Goal: Task Accomplishment & Management: Manage account settings

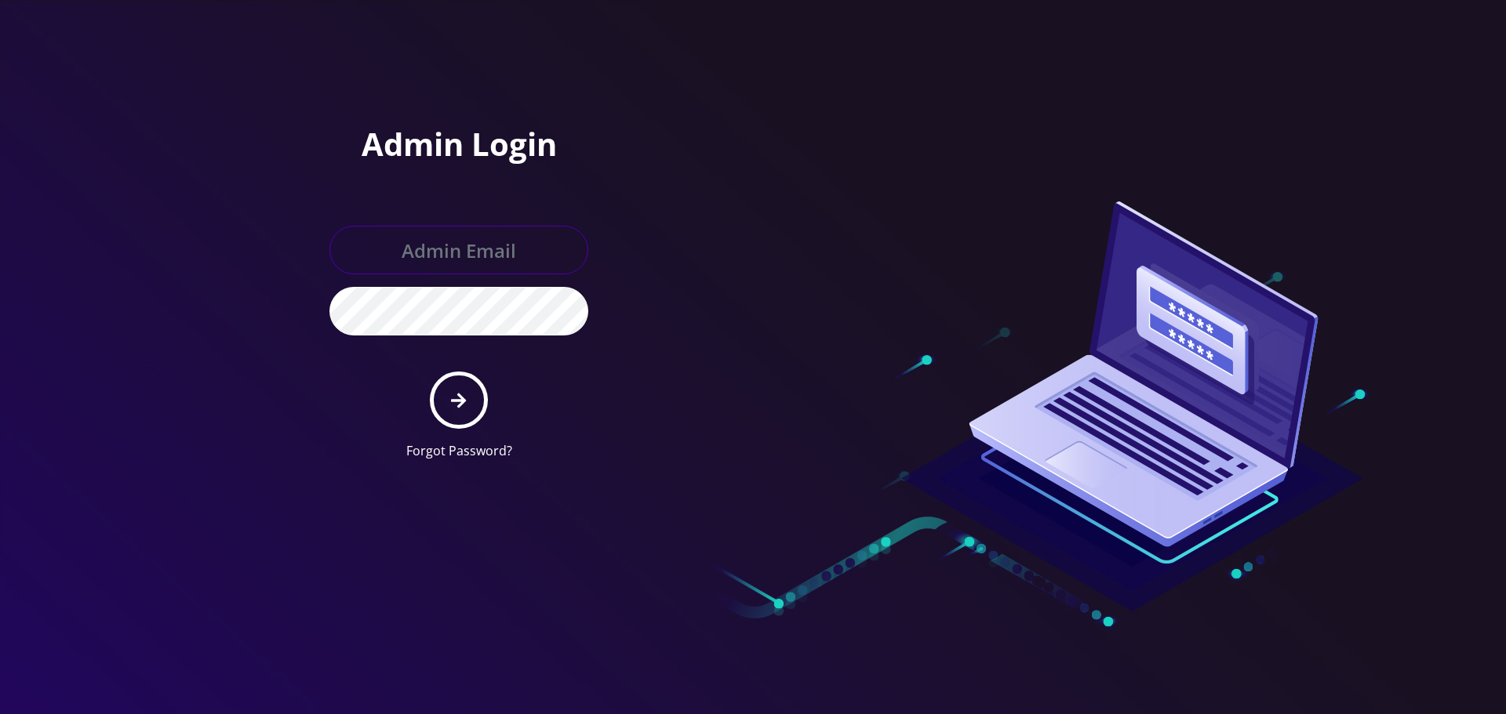
click at [449, 251] on input "text" at bounding box center [458, 250] width 259 height 49
type input "[EMAIL_ADDRESS][DOMAIN_NAME]"
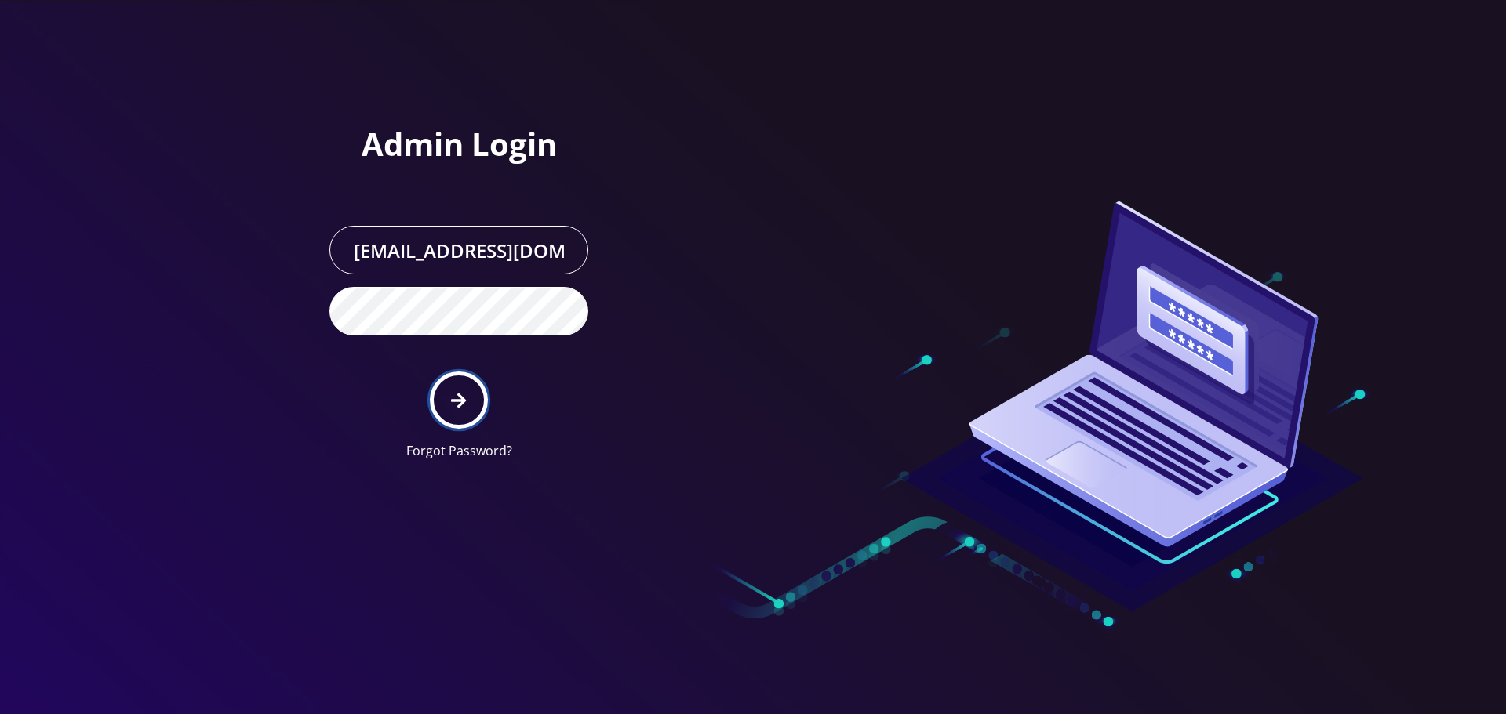
click at [474, 404] on button "submit" at bounding box center [458, 400] width 57 height 57
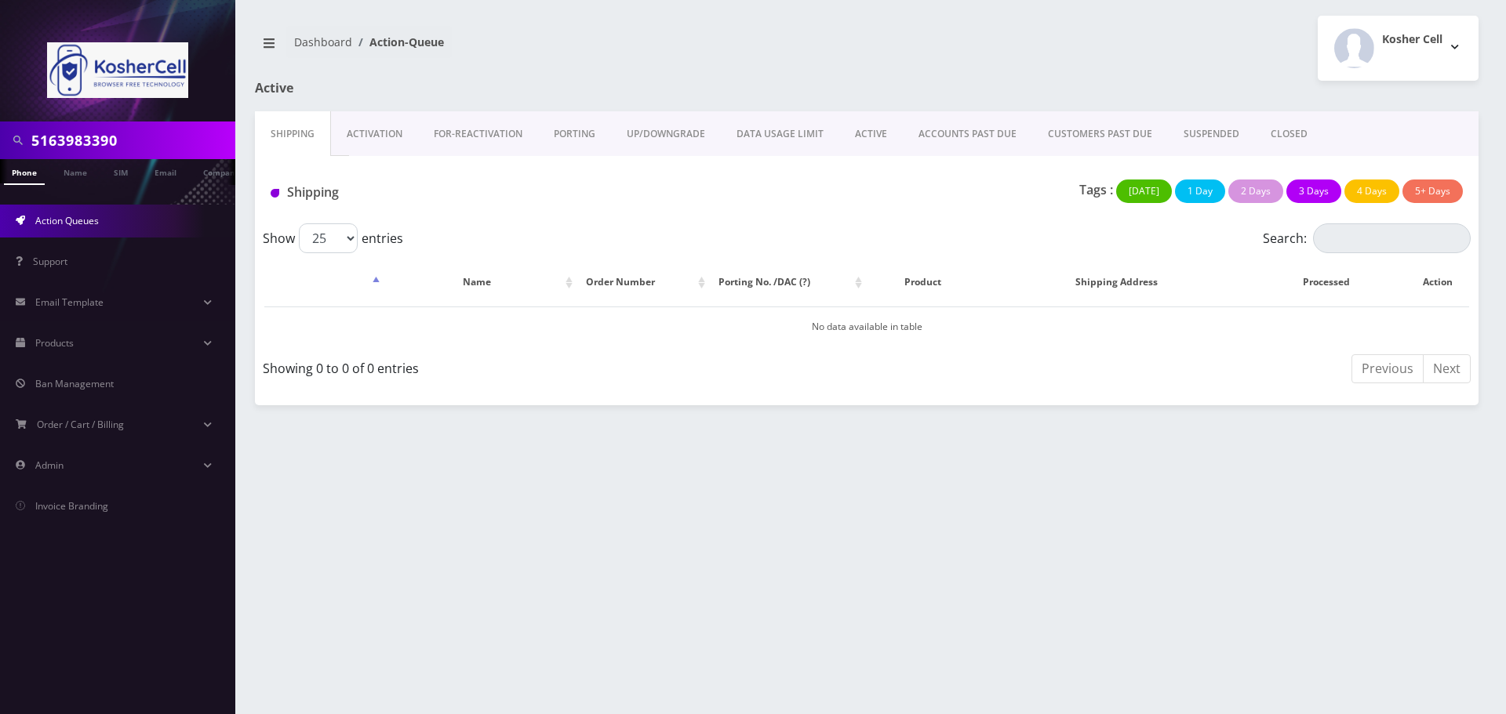
drag, startPoint x: 142, startPoint y: 138, endPoint x: 5, endPoint y: 150, distance: 136.9
click at [5, 150] on div "5163983390" at bounding box center [117, 140] width 227 height 30
paste input "8901240357109147764"
type input "8901240357109147764"
click at [122, 170] on link "SIM" at bounding box center [121, 172] width 30 height 26
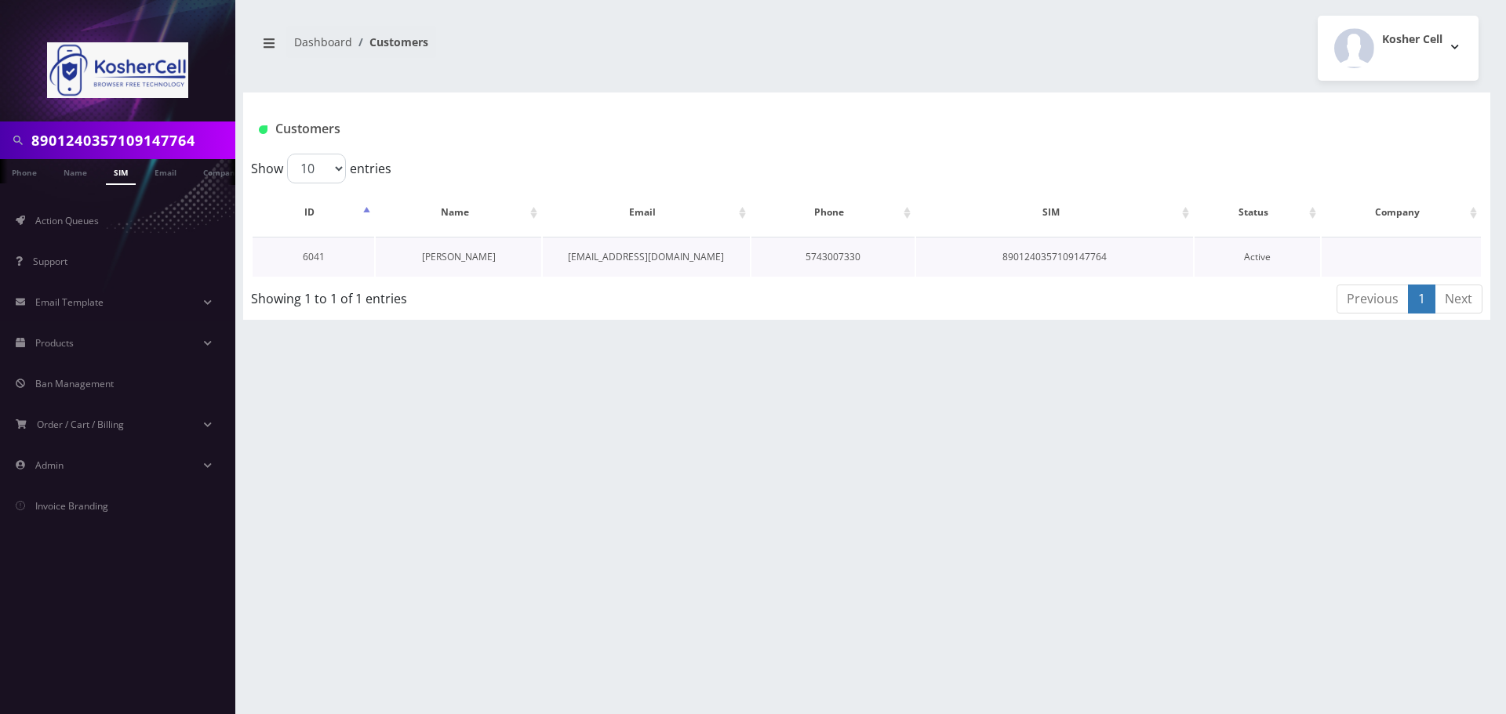
click at [470, 256] on link "Rabbi Zeiger" at bounding box center [459, 256] width 74 height 13
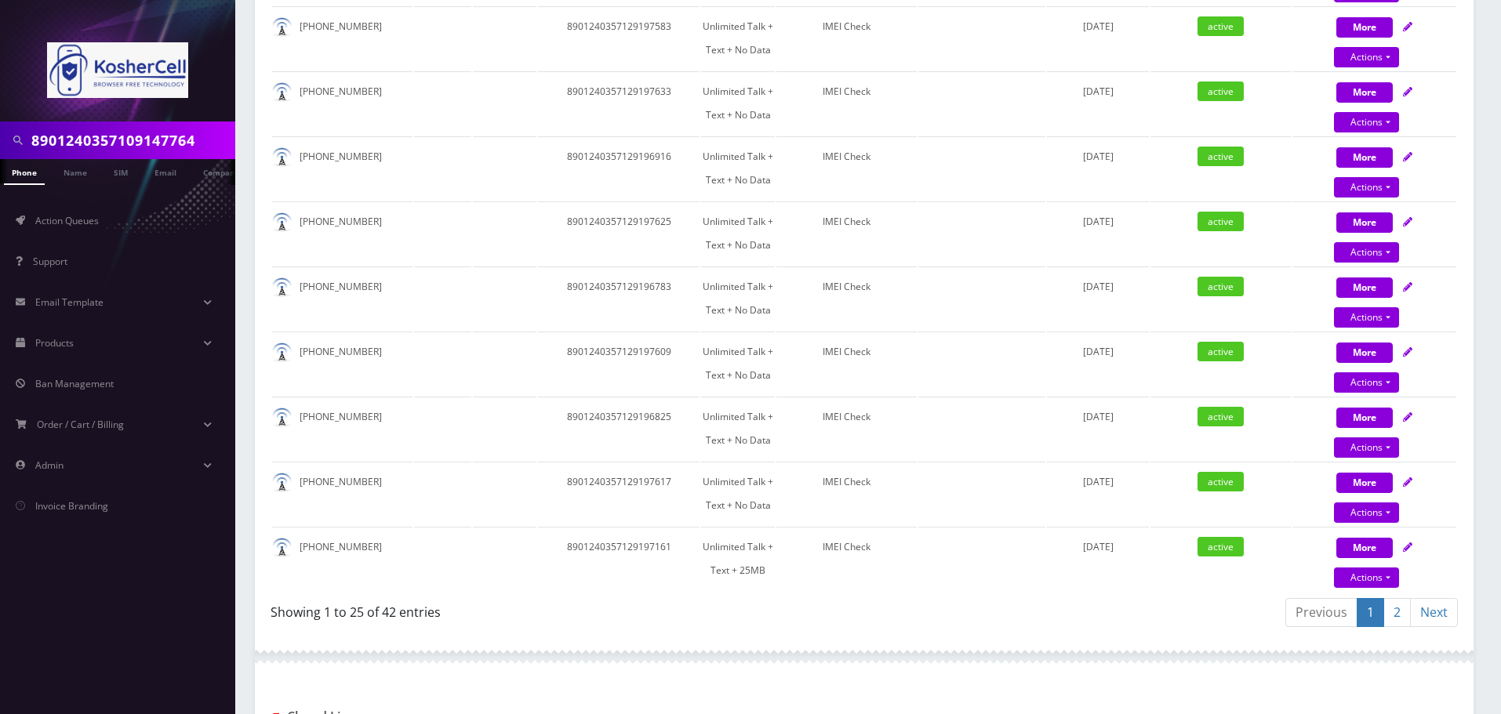
scroll to position [1960, 0]
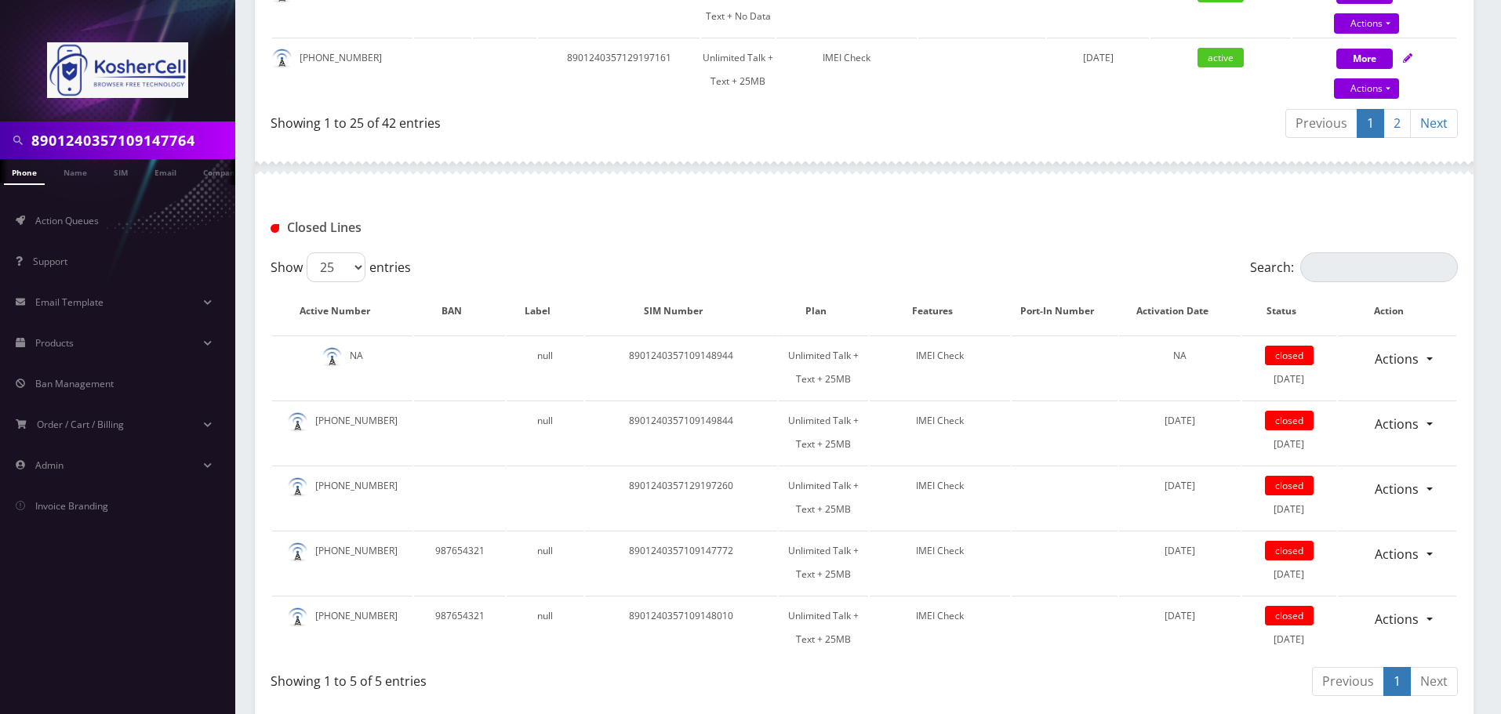
click at [1390, 129] on link "2" at bounding box center [1396, 123] width 27 height 29
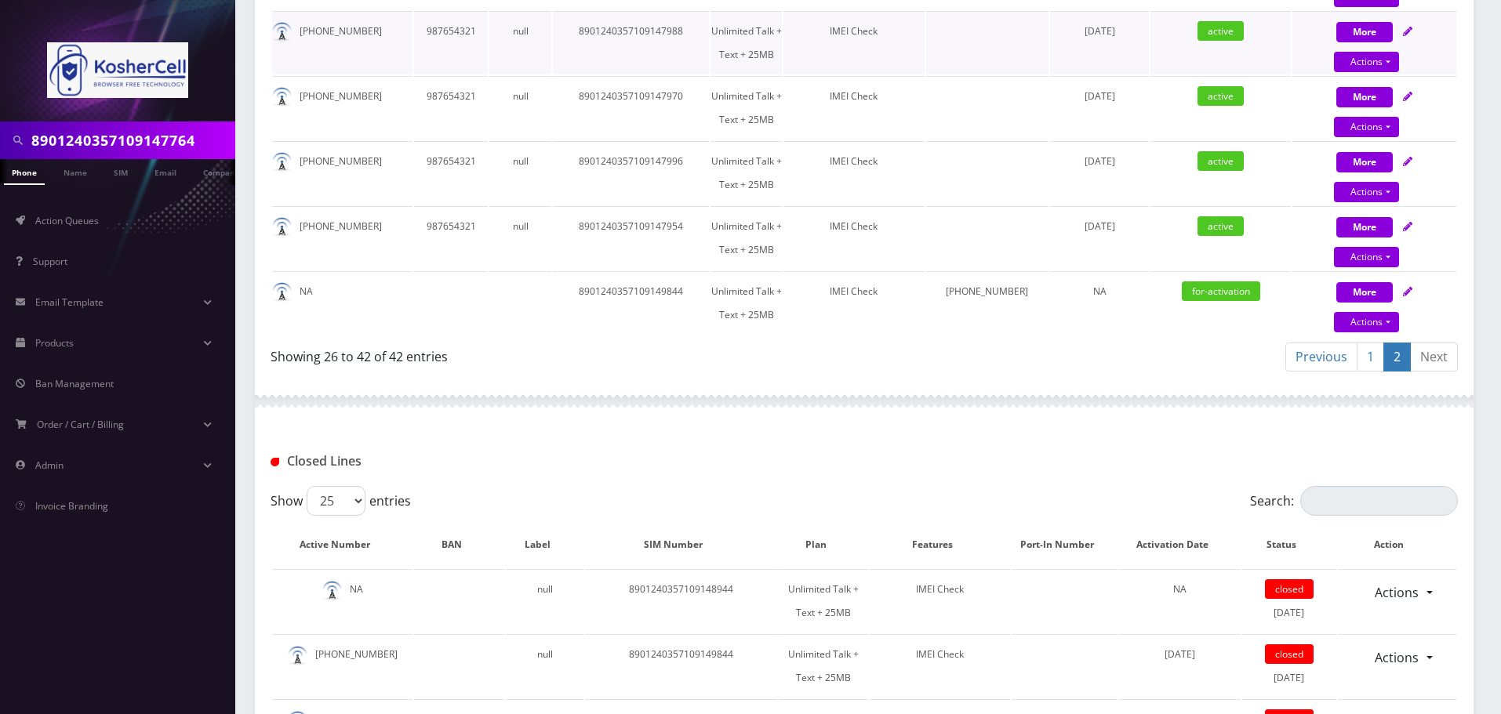
scroll to position [555, 0]
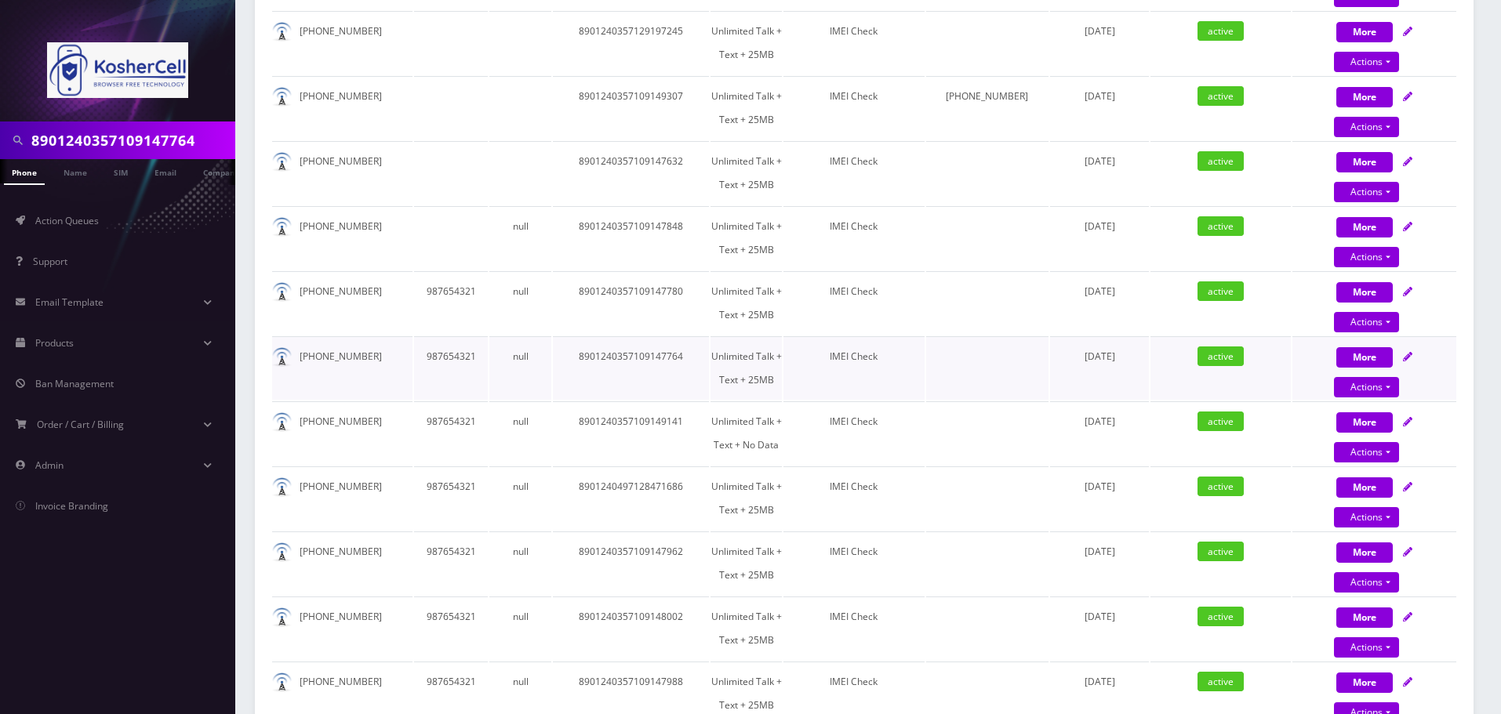
click at [1407, 355] on icon at bounding box center [1407, 356] width 9 height 9
select select "364"
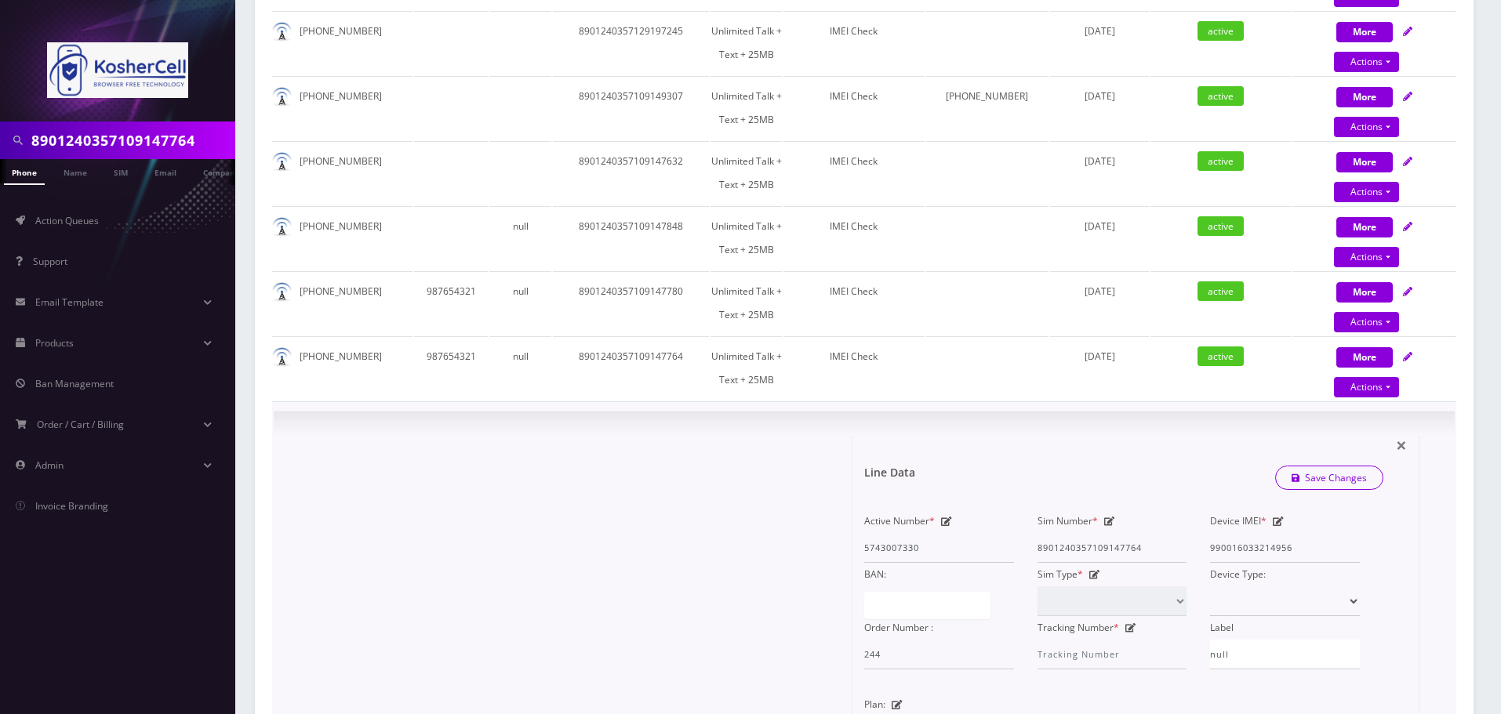
click at [1281, 518] on icon at bounding box center [1278, 521] width 11 height 9
click at [1309, 476] on link "Save Changes" at bounding box center [1329, 478] width 109 height 24
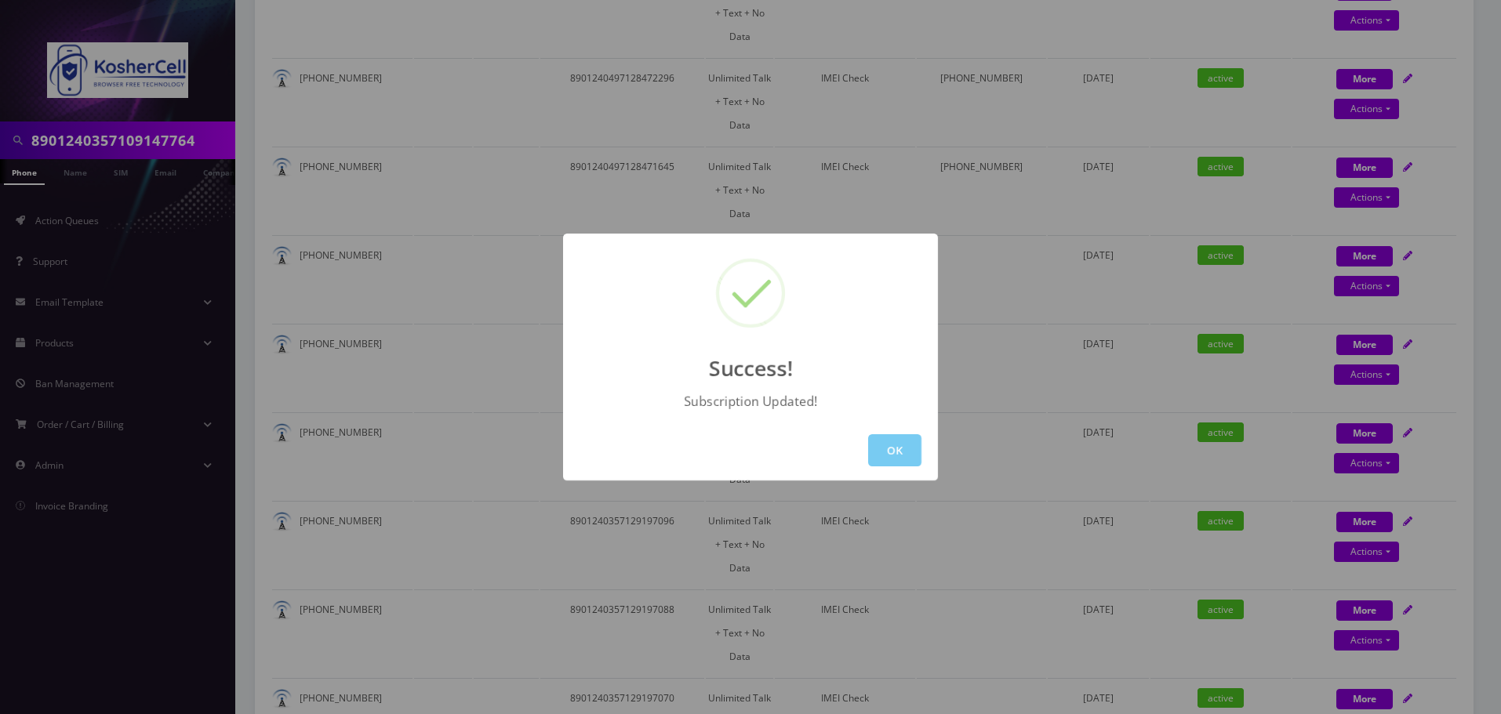
click at [892, 447] on button "OK" at bounding box center [894, 450] width 53 height 32
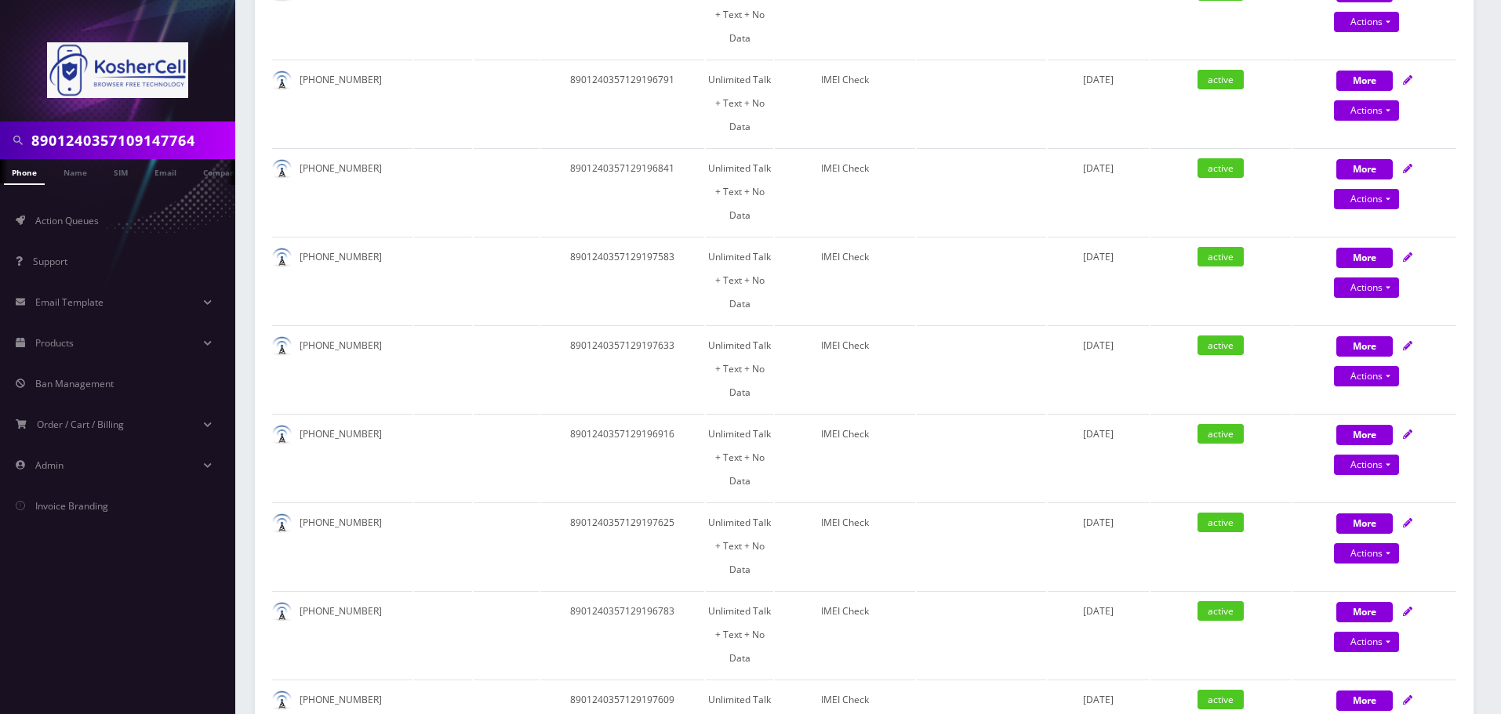
scroll to position [1810, 0]
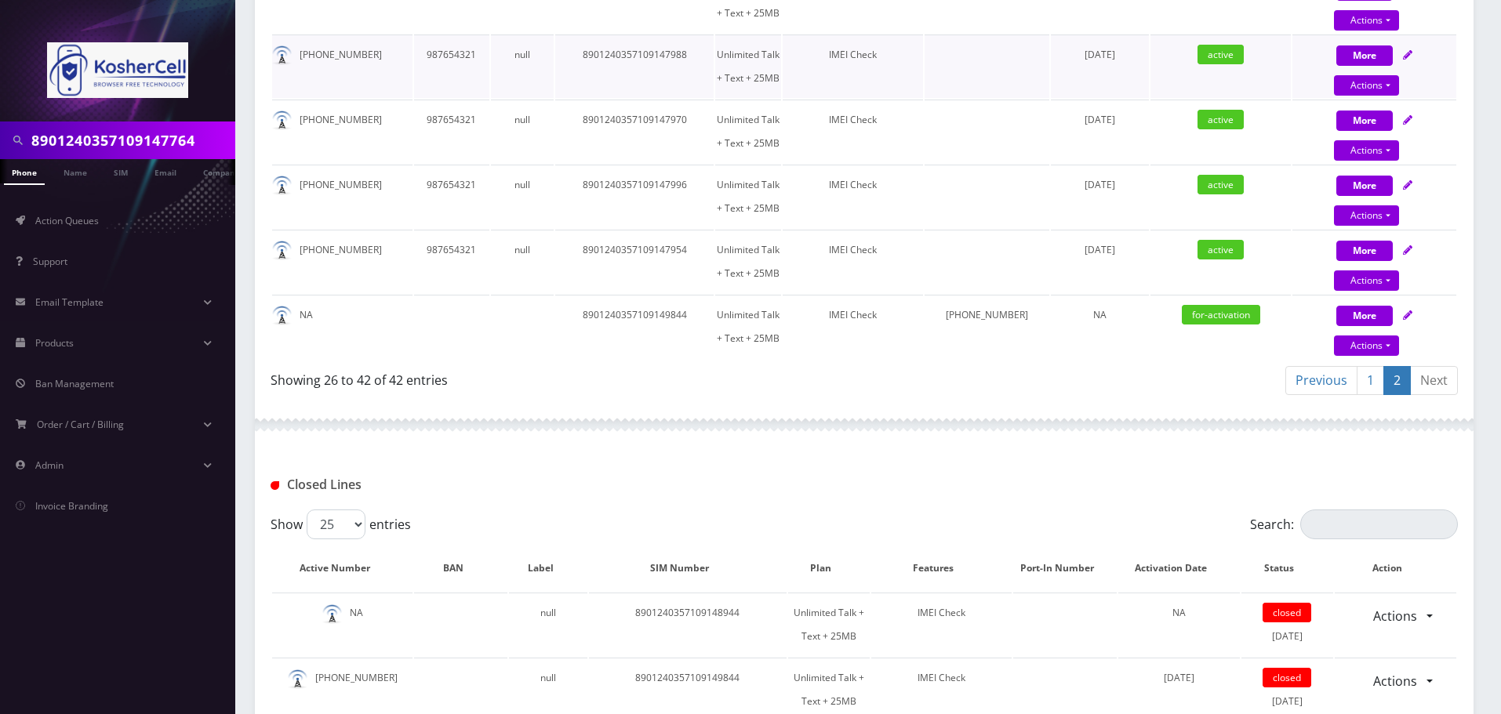
scroll to position [555, 0]
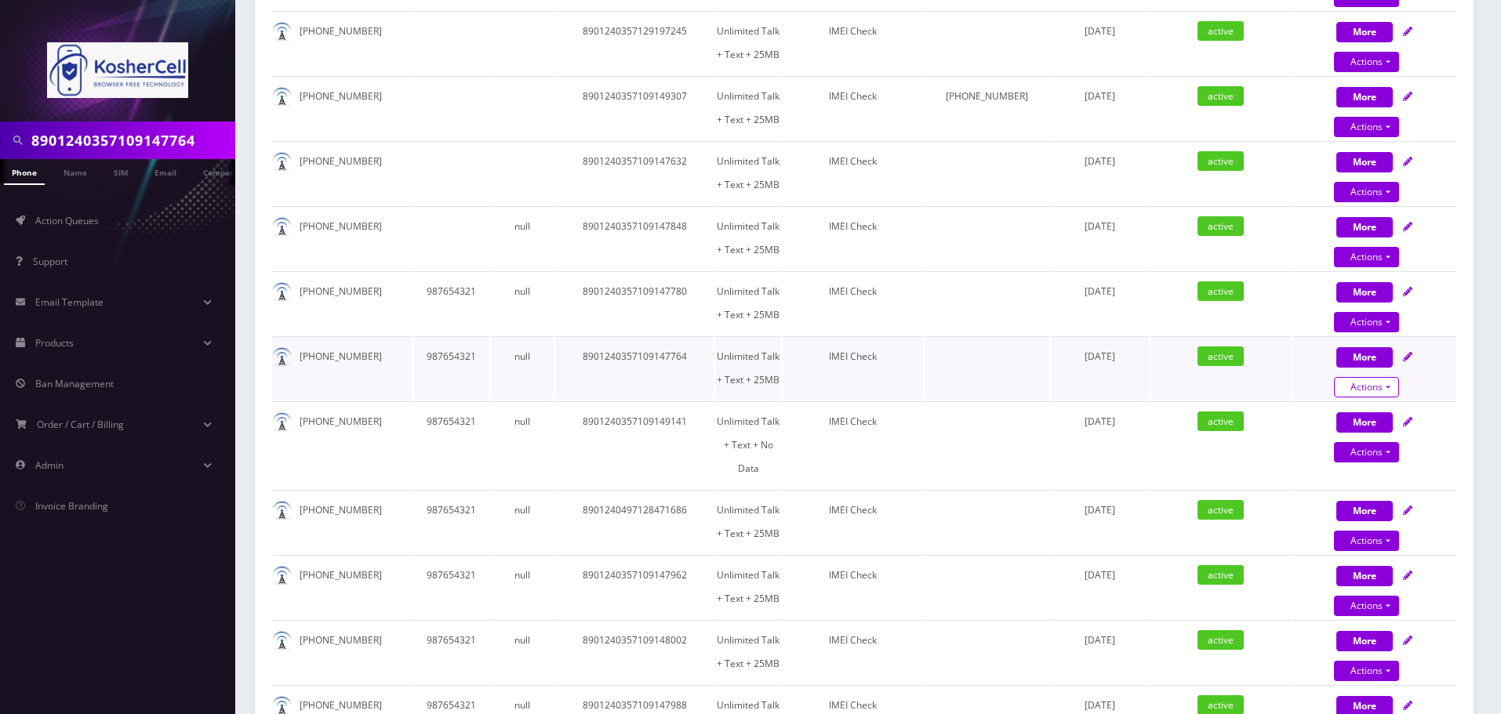
click at [1379, 387] on link "Actions" at bounding box center [1366, 387] width 65 height 20
select select "364"
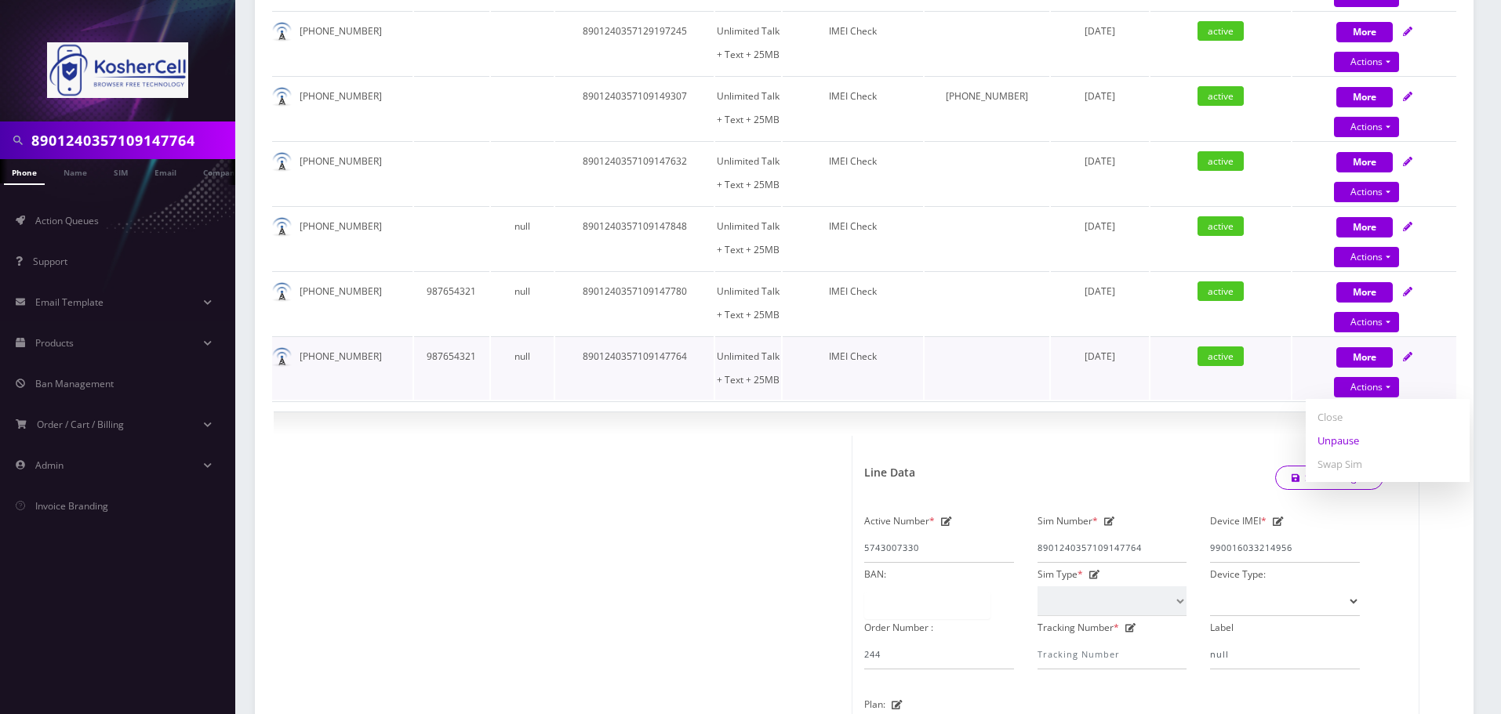
click at [1354, 440] on link "Unpause" at bounding box center [1388, 441] width 164 height 24
select select "364"
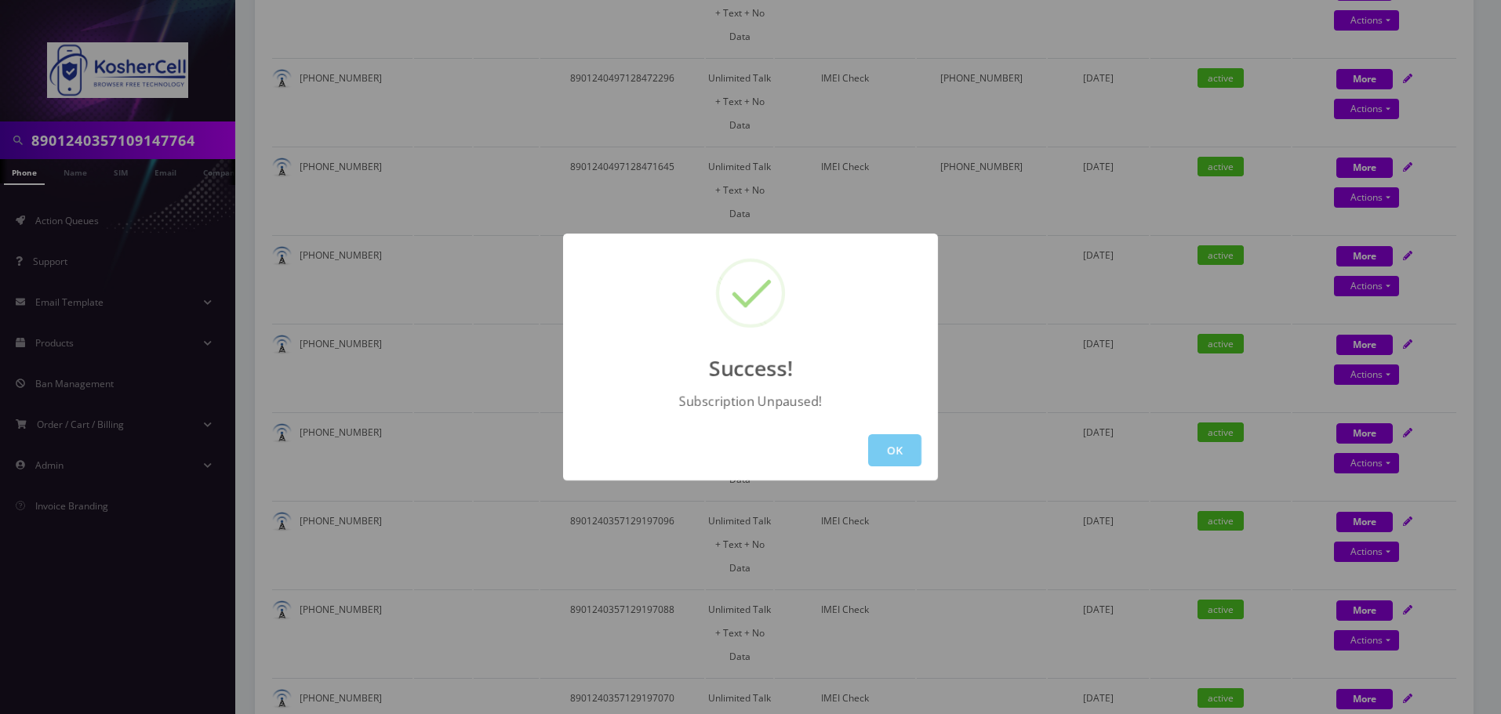
click at [900, 445] on button "OK" at bounding box center [894, 450] width 53 height 32
